Goal: Task Accomplishment & Management: Manage account settings

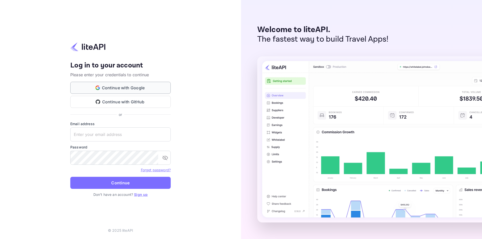
click at [129, 82] on button "Continue with Google" at bounding box center [120, 88] width 100 height 12
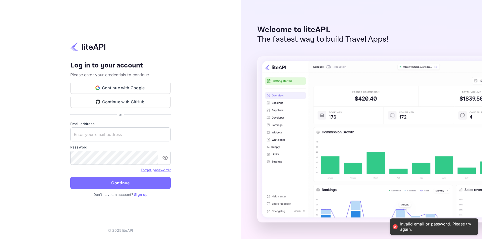
click at [142, 193] on link "Sign up" at bounding box center [141, 194] width 14 height 4
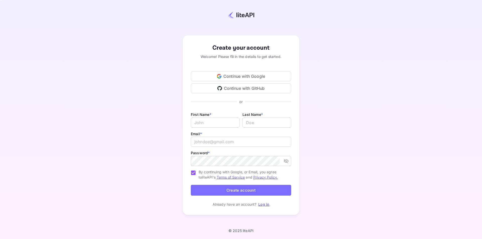
click at [244, 76] on div "Continue with Google" at bounding box center [241, 76] width 100 height 10
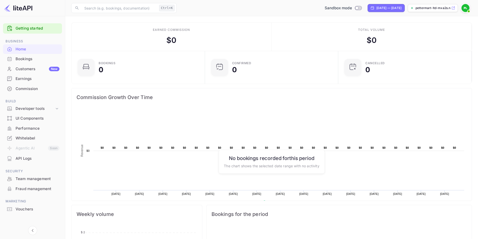
click at [29, 154] on div "API Logs" at bounding box center [32, 159] width 59 height 10
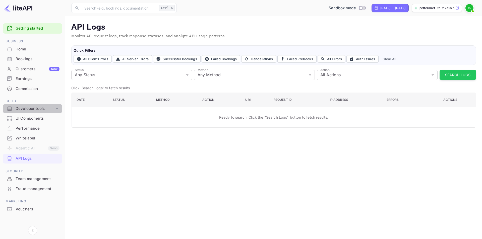
click at [28, 106] on div "Developer tools" at bounding box center [35, 109] width 39 height 6
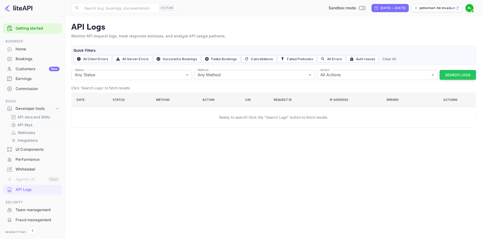
click at [27, 124] on p "API Keys" at bounding box center [25, 124] width 15 height 5
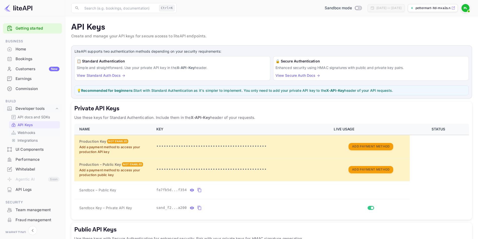
click at [22, 132] on p "Webhooks" at bounding box center [27, 132] width 18 height 5
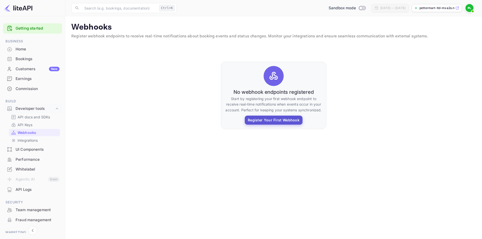
click at [273, 120] on button "Register Your First Webhook" at bounding box center [274, 120] width 58 height 9
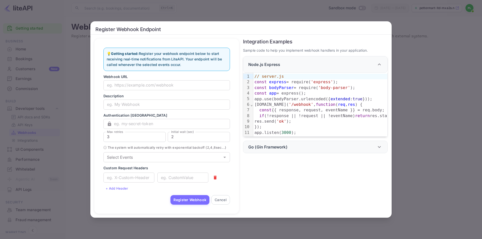
click at [243, 11] on div "Register Webhook Endpoint Signing in with google... 💡 Getting started: Register…" at bounding box center [241, 119] width 482 height 239
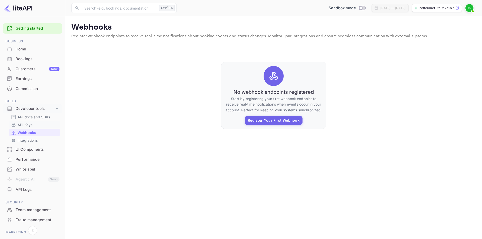
click at [25, 123] on p "API Keys" at bounding box center [25, 124] width 15 height 5
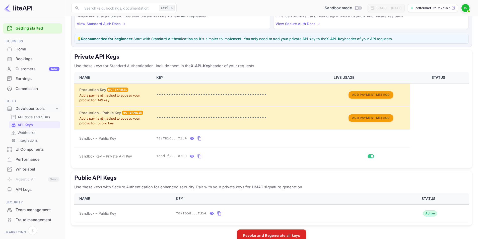
scroll to position [62, 0]
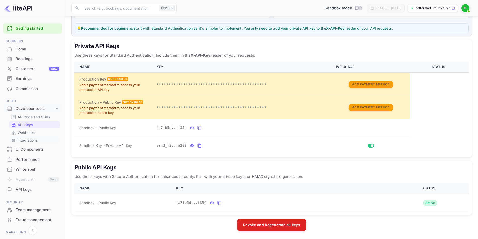
click at [29, 140] on p "Integrations" at bounding box center [28, 140] width 20 height 5
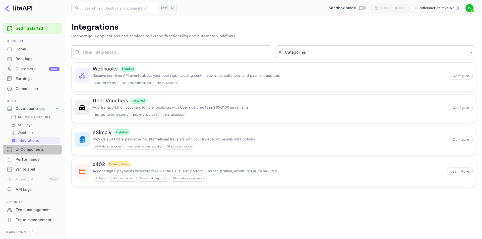
click at [25, 149] on div "UI Components" at bounding box center [38, 150] width 44 height 6
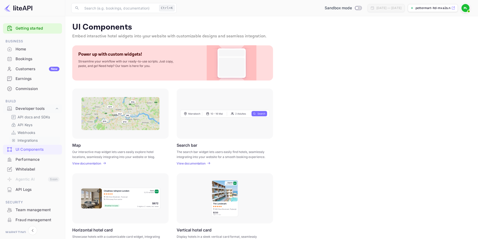
click at [36, 141] on p "Integrations" at bounding box center [28, 140] width 20 height 5
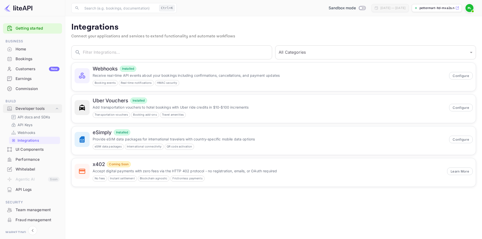
click at [33, 109] on div "Developer tools" at bounding box center [35, 109] width 39 height 6
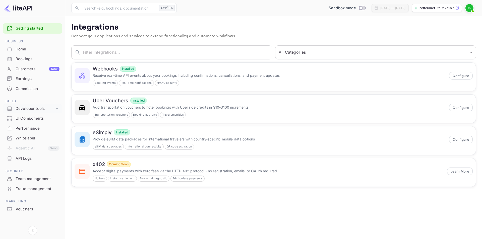
click at [33, 109] on div "Developer tools" at bounding box center [35, 109] width 39 height 6
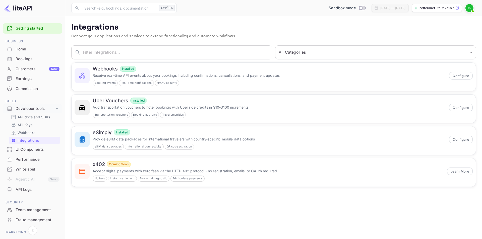
click at [27, 170] on div "Whitelabel" at bounding box center [38, 170] width 44 height 6
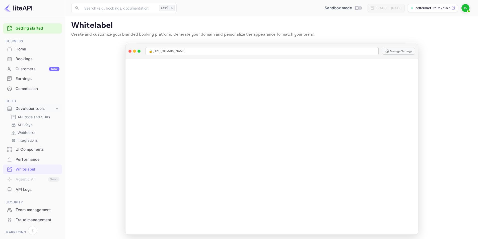
scroll to position [4, 0]
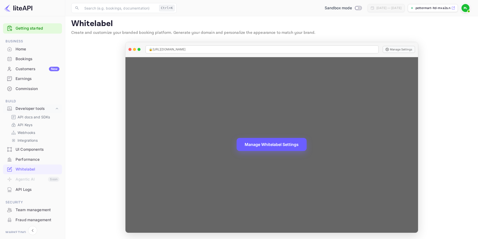
click at [267, 145] on button "Manage Whitelabel Settings" at bounding box center [272, 144] width 70 height 13
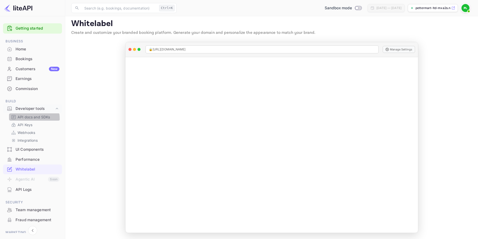
click at [26, 119] on p "API docs and SDKs" at bounding box center [34, 116] width 33 height 5
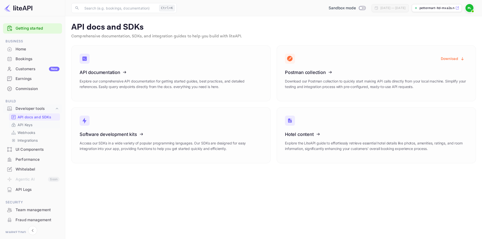
click at [27, 127] on p "API Keys" at bounding box center [25, 124] width 15 height 5
